Goal: Information Seeking & Learning: Learn about a topic

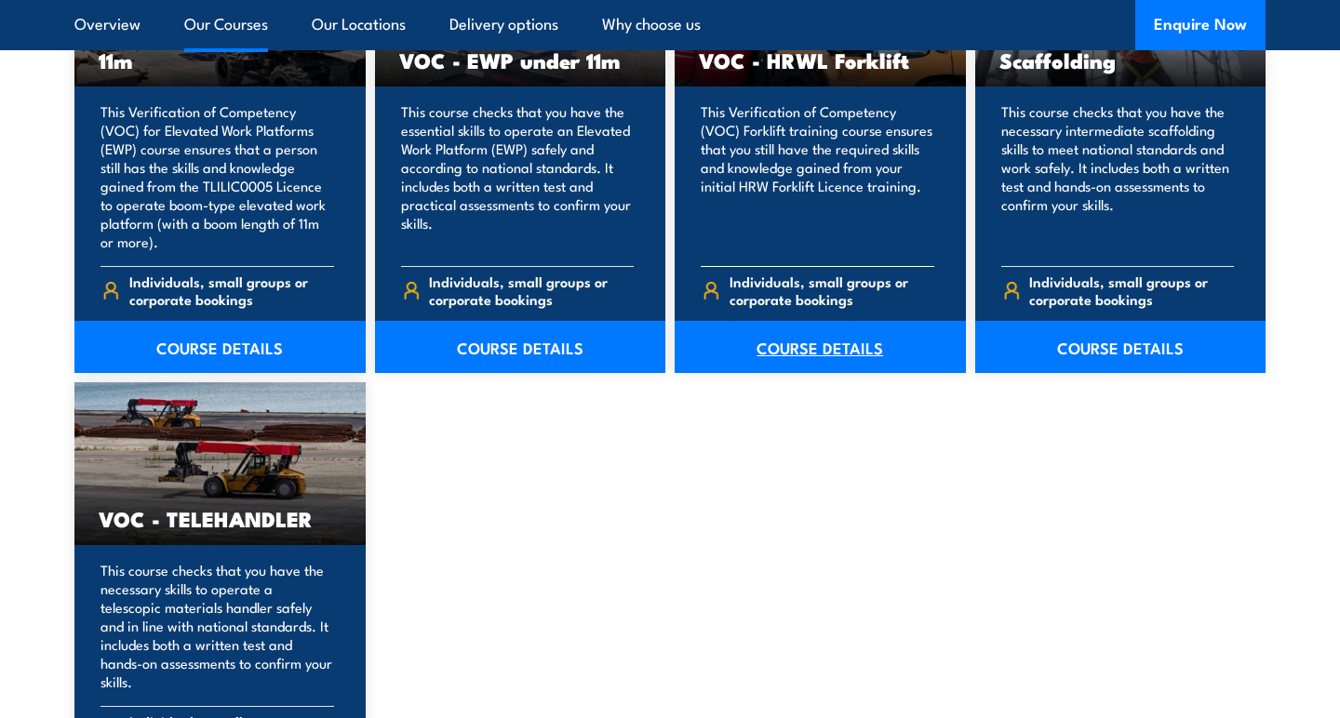
scroll to position [2577, 0]
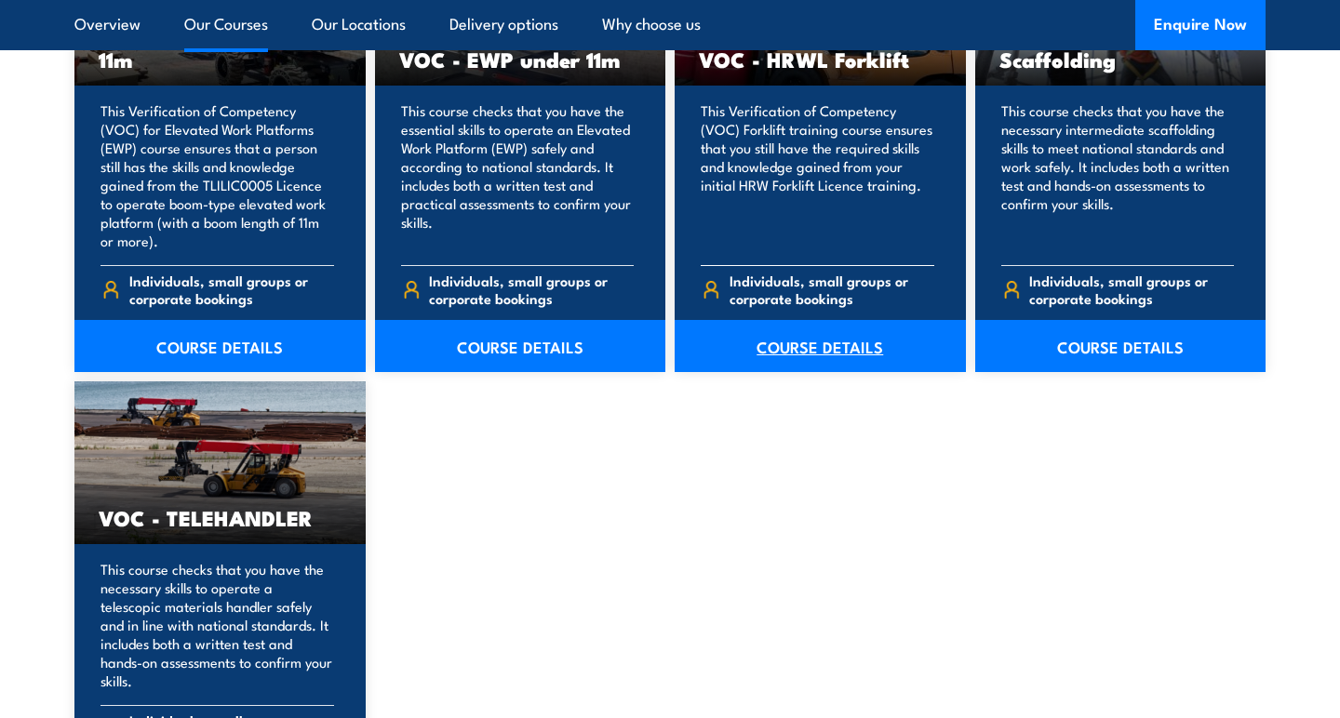
click at [846, 348] on link "COURSE DETAILS" at bounding box center [820, 346] width 291 height 52
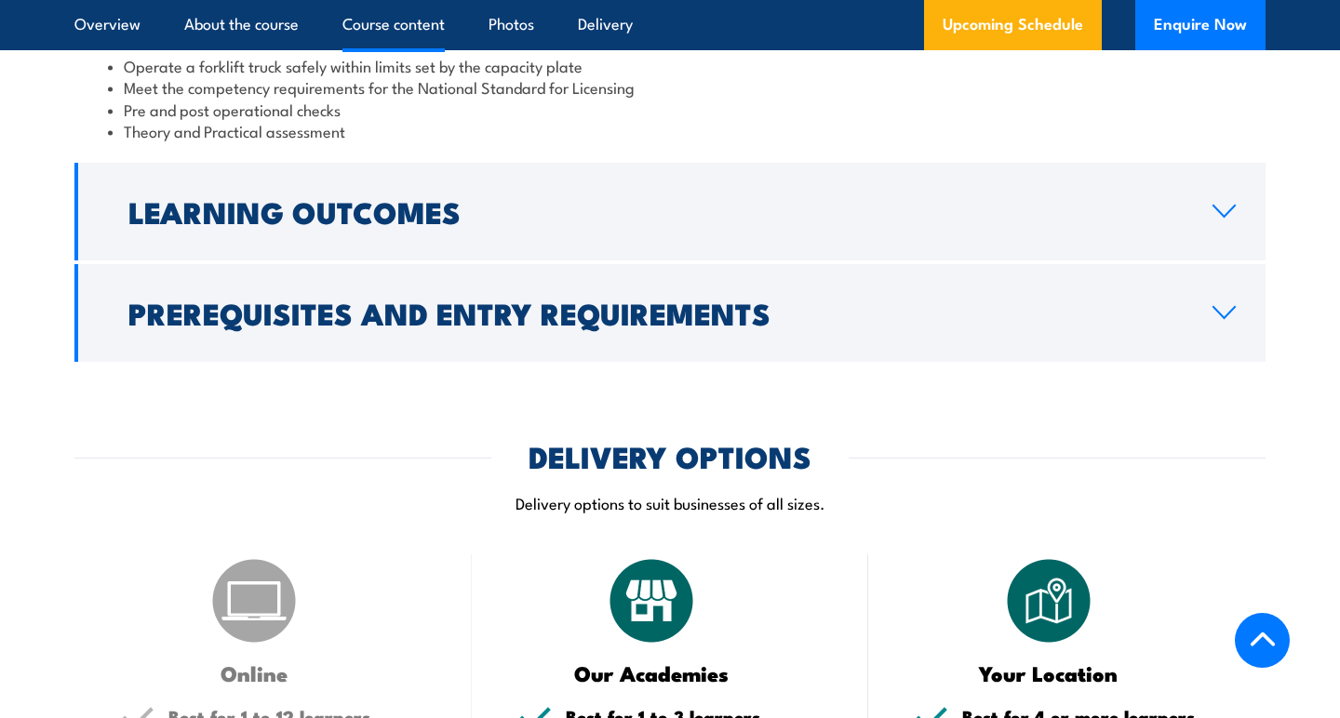
scroll to position [1698, 0]
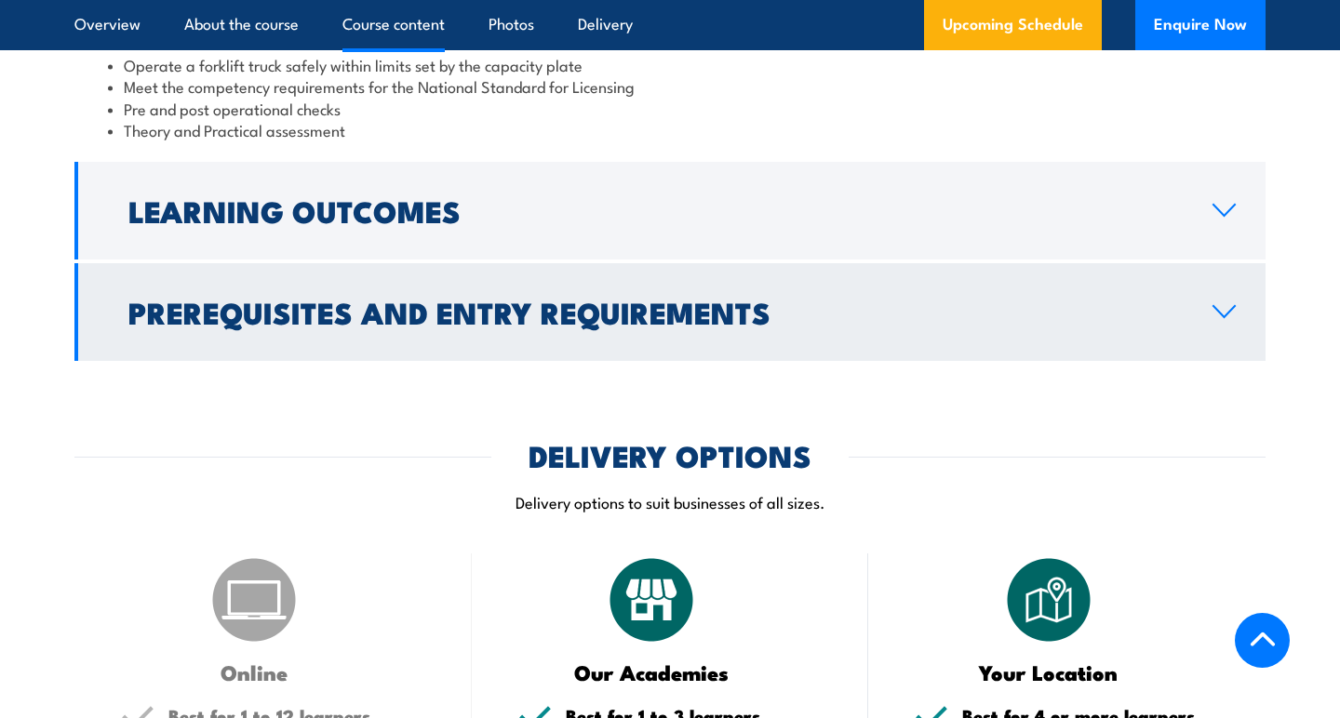
click at [333, 315] on h2 "Prerequisites and Entry Requirements" at bounding box center [655, 312] width 1054 height 26
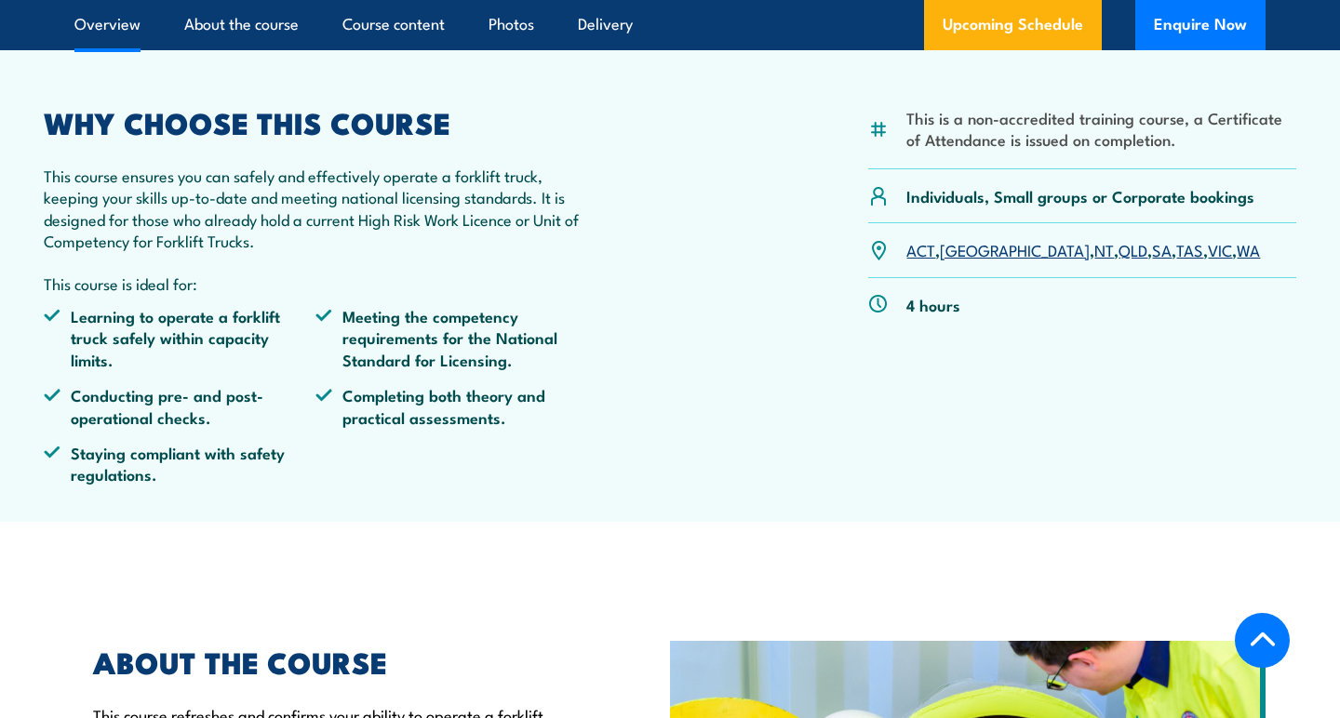
scroll to position [0, 0]
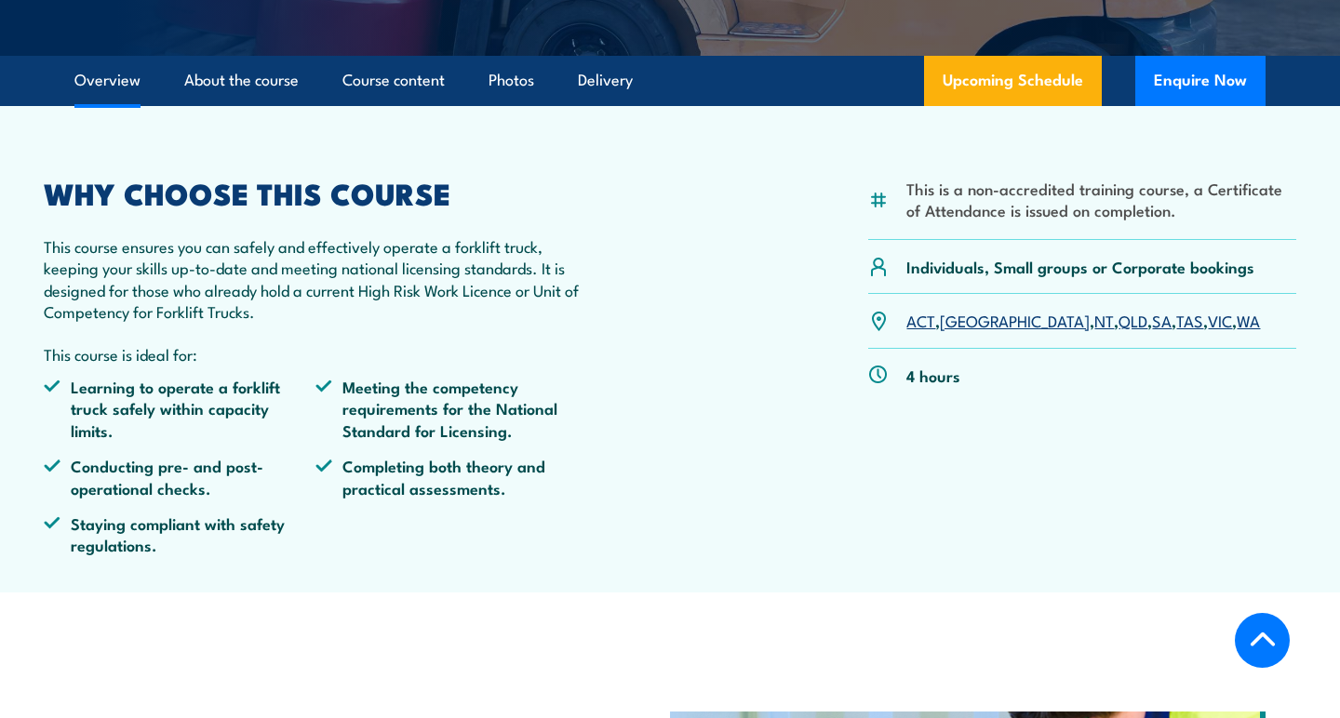
scroll to position [483, 0]
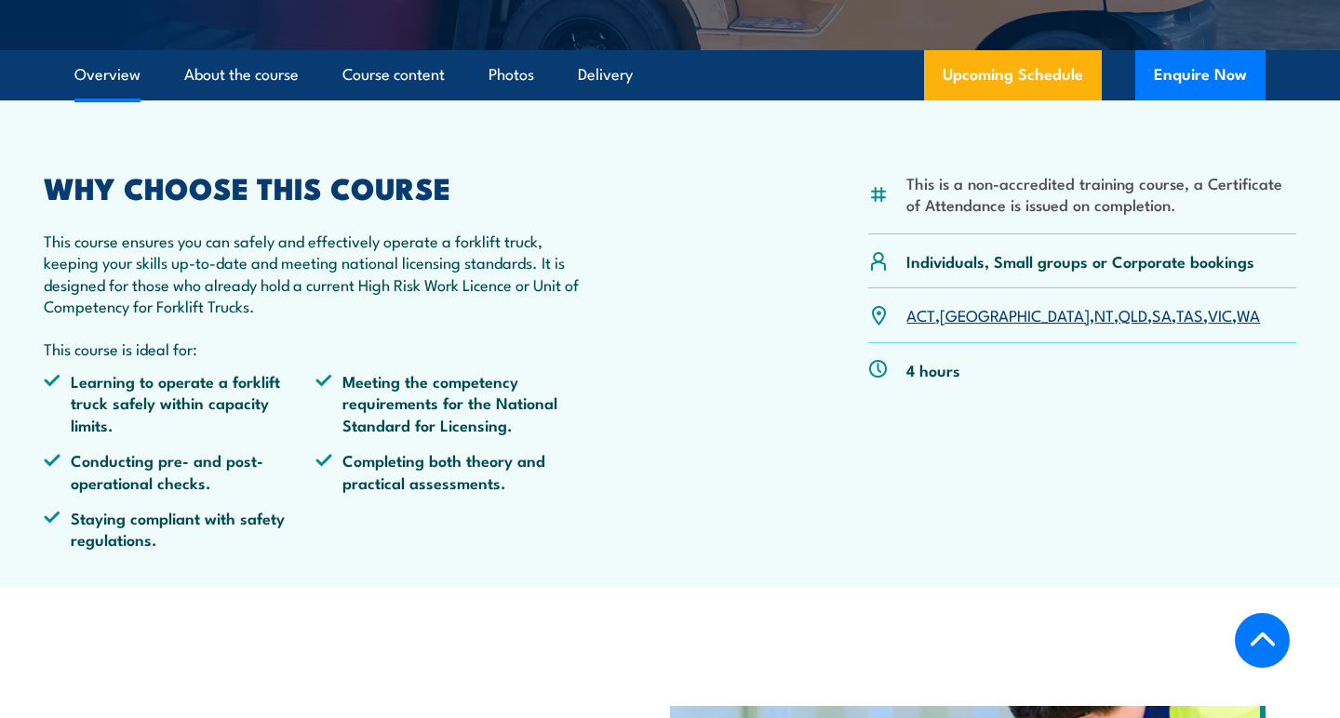
click at [959, 318] on link "NSW" at bounding box center [1015, 314] width 150 height 22
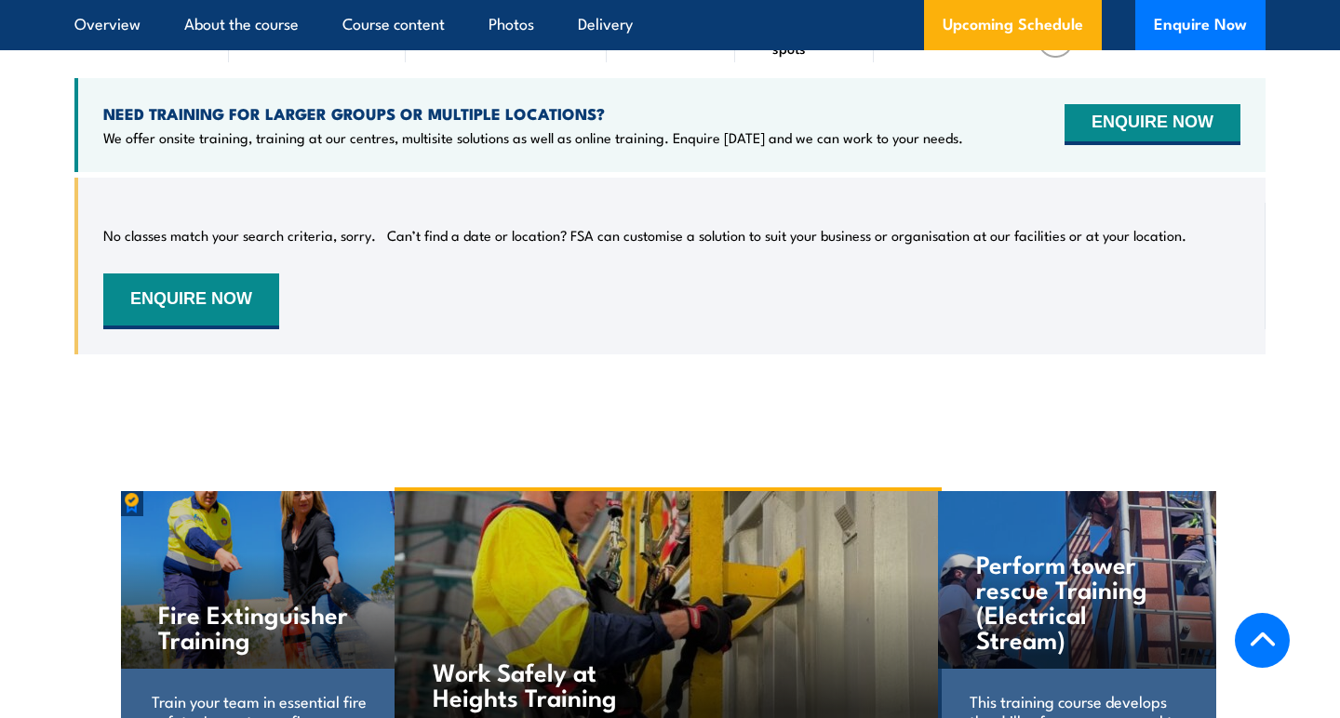
scroll to position [3027, 0]
